Goal: Information Seeking & Learning: Learn about a topic

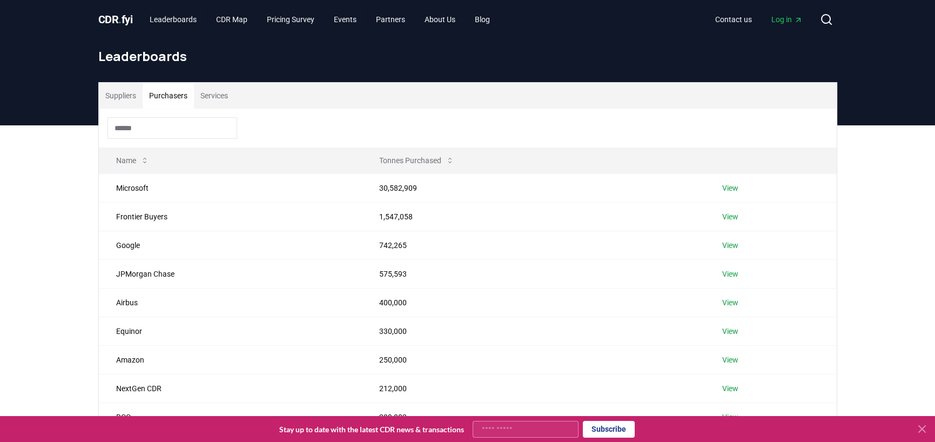
click at [129, 17] on span "CDR . fyi" at bounding box center [115, 19] width 35 height 13
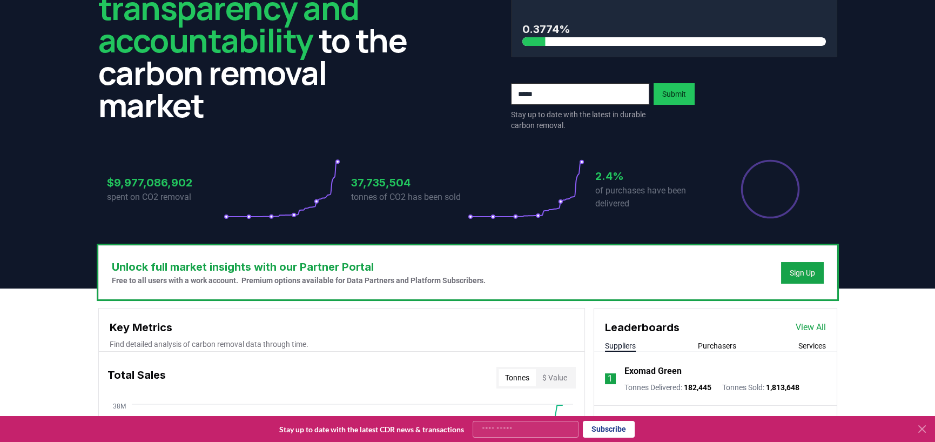
scroll to position [108, 0]
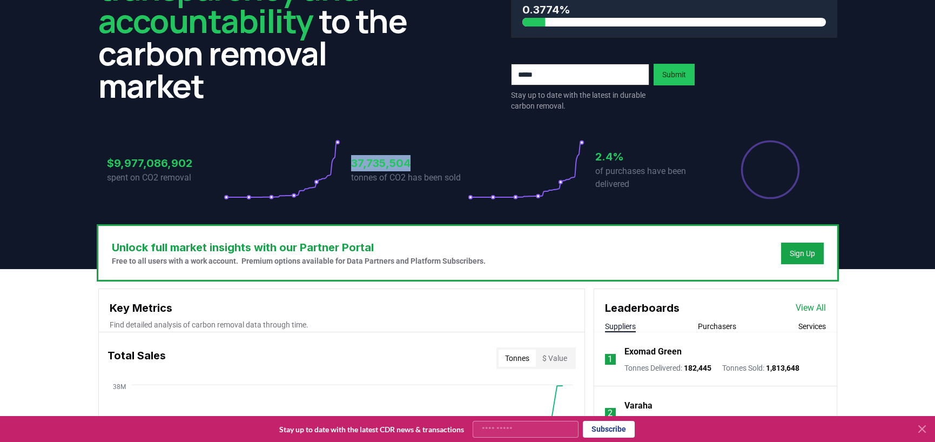
drag, startPoint x: 351, startPoint y: 159, endPoint x: 413, endPoint y: 157, distance: 62.2
click at [413, 157] on h3 "37,735,504" at bounding box center [409, 163] width 117 height 16
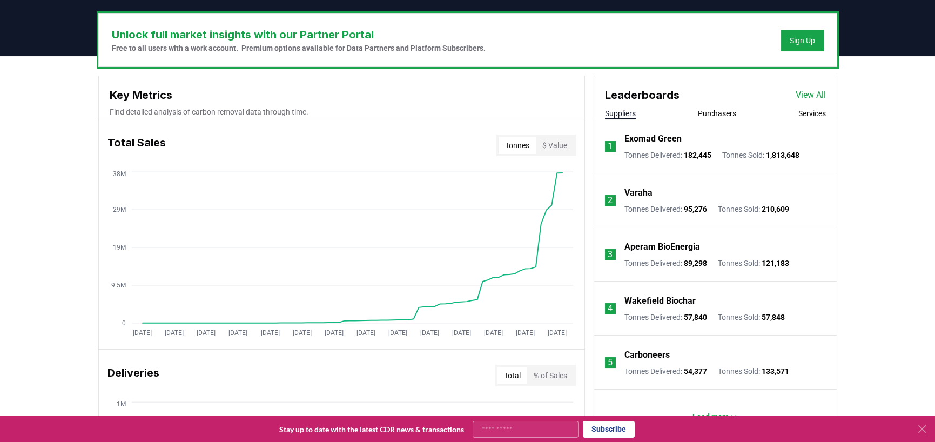
scroll to position [378, 0]
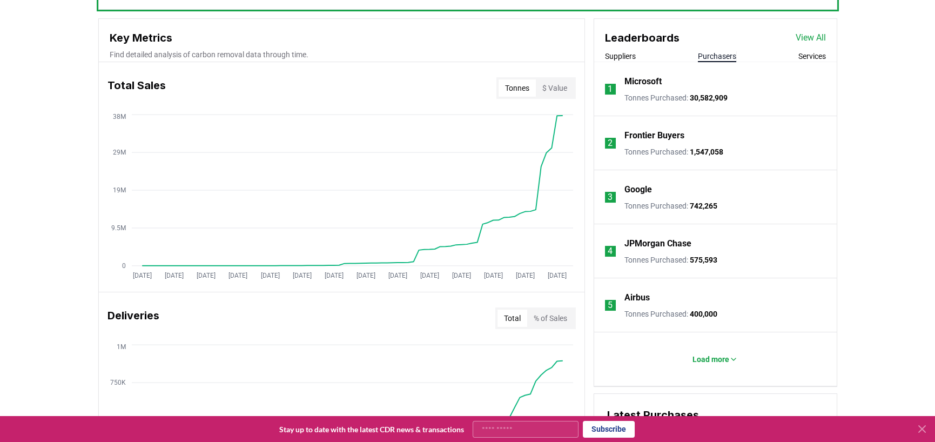
click at [708, 56] on button "Purchasers" at bounding box center [717, 56] width 38 height 11
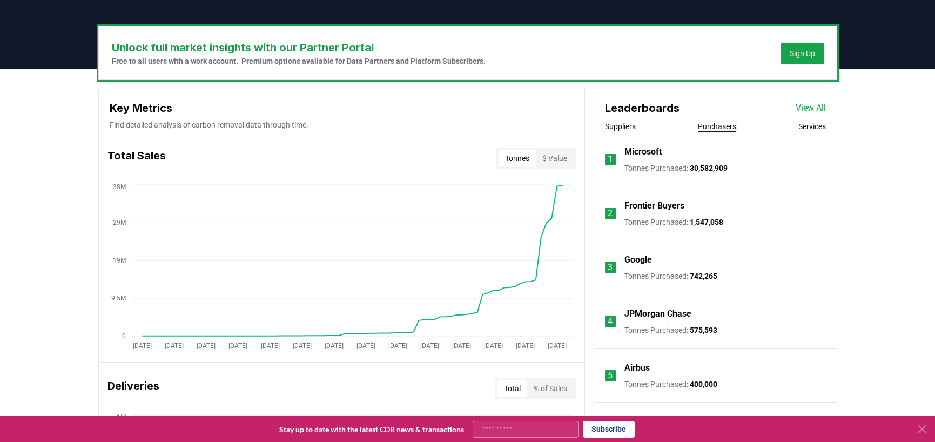
scroll to position [324, 0]
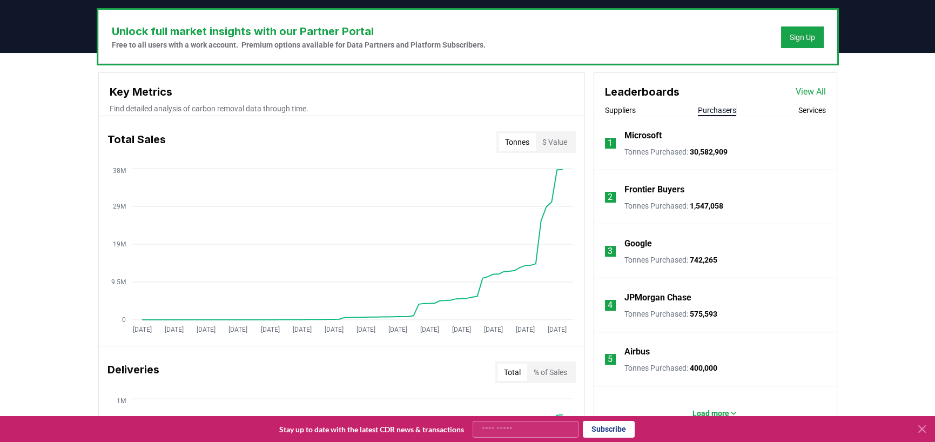
click at [459, 99] on h3 "Key Metrics" at bounding box center [342, 92] width 464 height 16
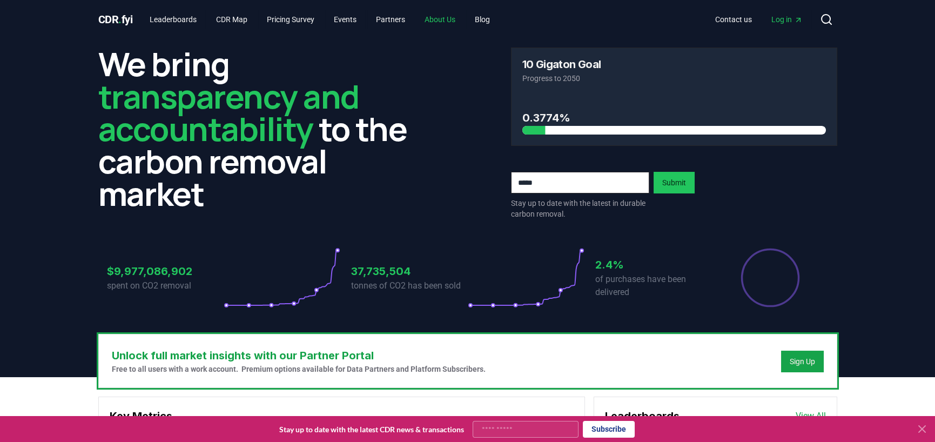
click at [449, 12] on link "About Us" at bounding box center [440, 19] width 48 height 19
